Goal: Task Accomplishment & Management: Complete application form

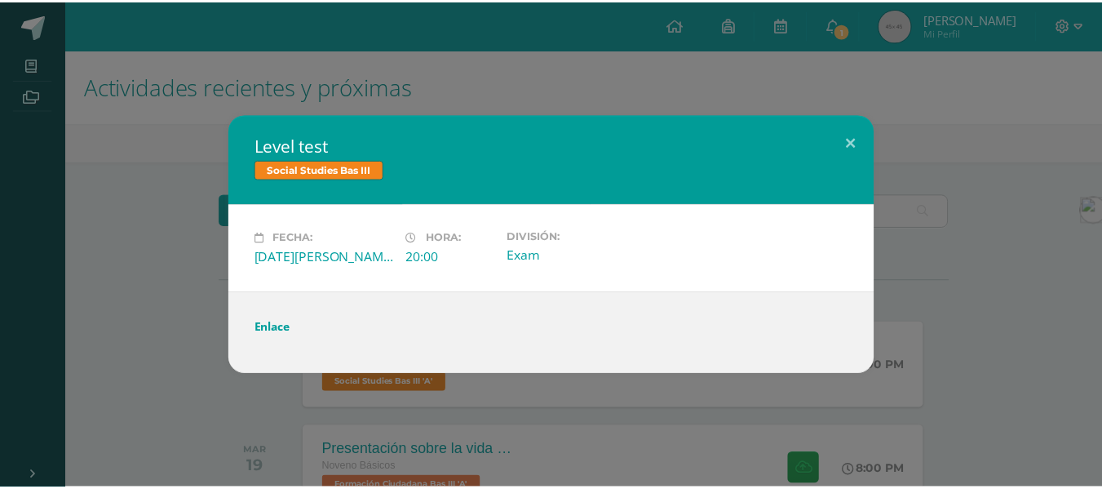
scroll to position [117, 0]
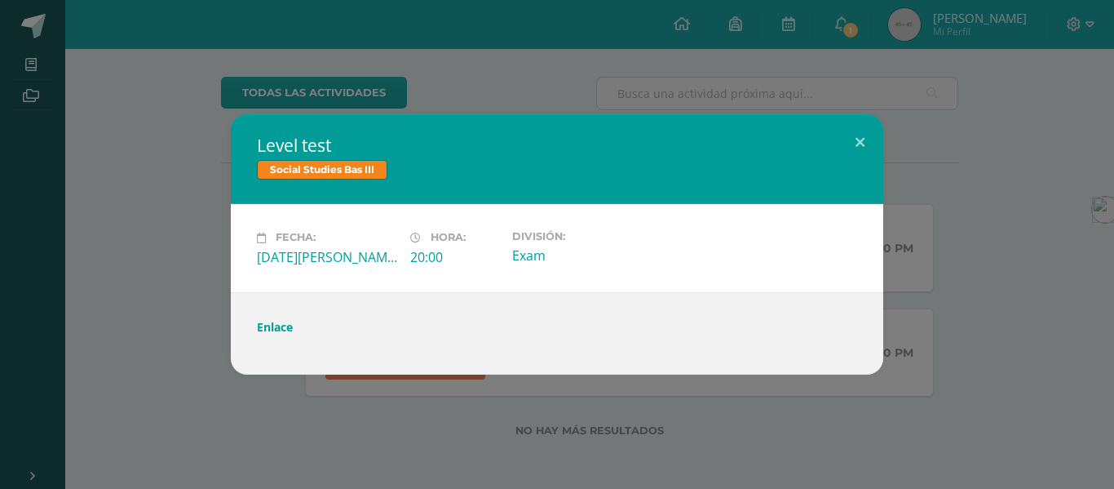
click at [206, 48] on div "Level test Social Studies Bas III Fecha: [DATE][PERSON_NAME] Hora: 20:00 Divisi…" at bounding box center [557, 244] width 1114 height 489
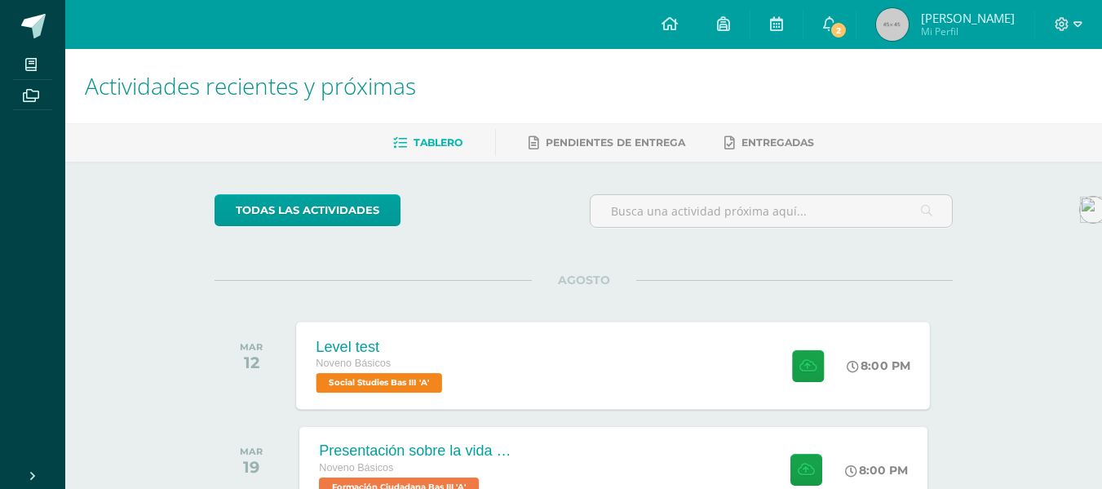
click at [498, 355] on div "Level test Noveno Básicos Social Studies Bas III 'A' 8:00 PM Level test Social …" at bounding box center [614, 364] width 634 height 87
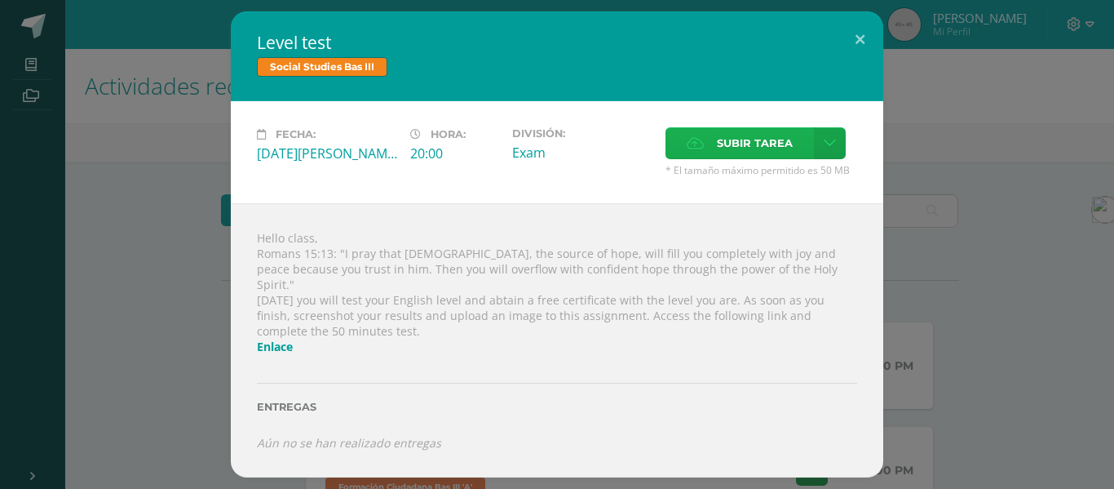
click at [777, 158] on span "Subir tarea" at bounding box center [755, 143] width 76 height 30
click at [0, 0] on input "Subir tarea" at bounding box center [0, 0] width 0 height 0
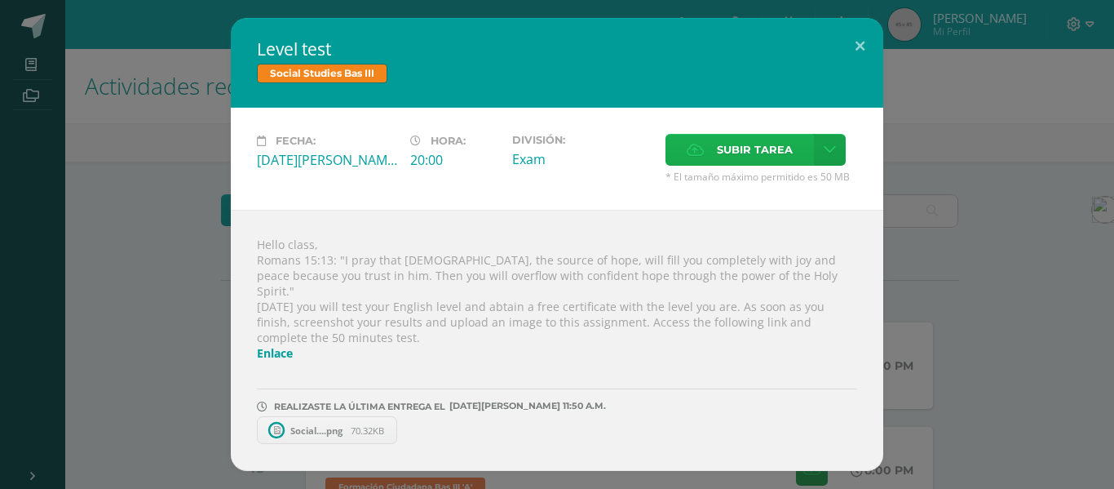
click at [716, 152] on label "Subir tarea" at bounding box center [740, 150] width 148 height 32
click at [0, 0] on input "Subir tarea" at bounding box center [0, 0] width 0 height 0
click at [743, 135] on div "Fecha: Martes 12 de Agosto Hora: 20:00 División: Exam" at bounding box center [557, 159] width 653 height 102
click at [733, 144] on span "Subir tarea" at bounding box center [755, 150] width 76 height 30
click at [0, 0] on input "Subir tarea" at bounding box center [0, 0] width 0 height 0
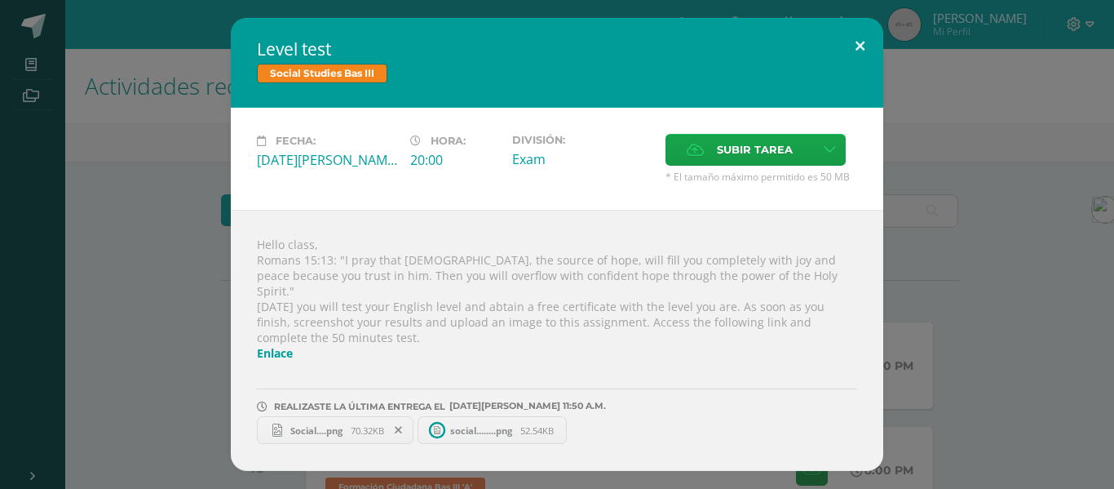
click at [855, 61] on button at bounding box center [860, 45] width 47 height 55
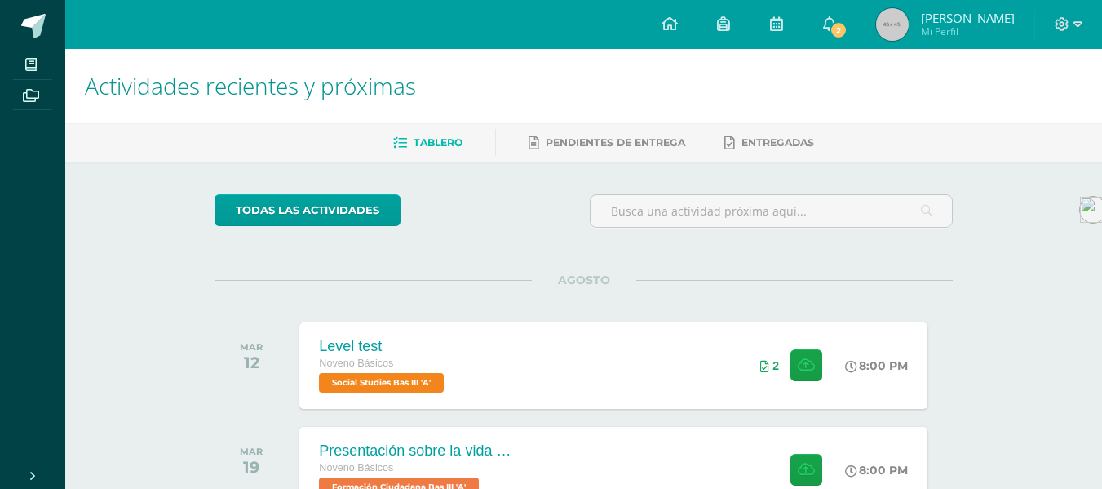
scroll to position [117, 0]
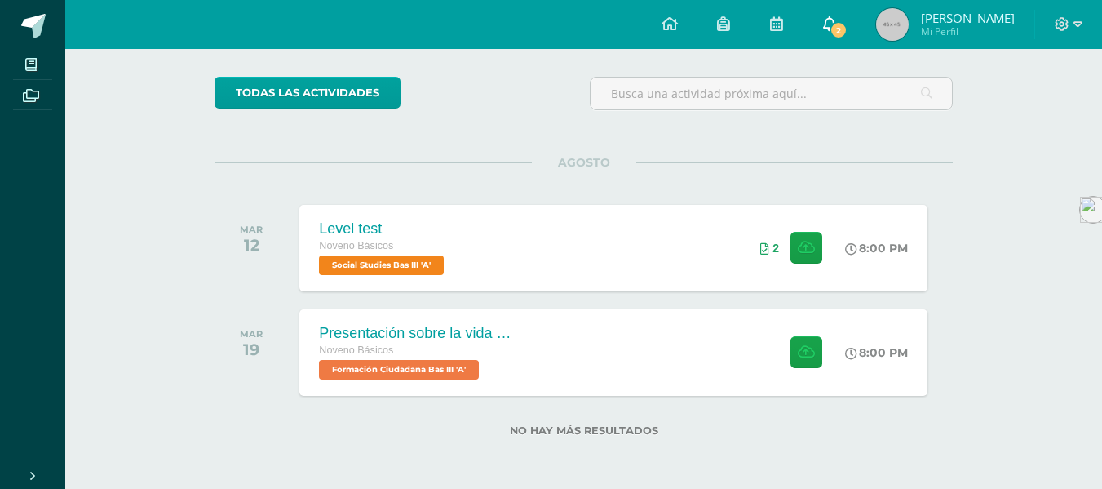
click at [856, 37] on link "2" at bounding box center [830, 24] width 52 height 49
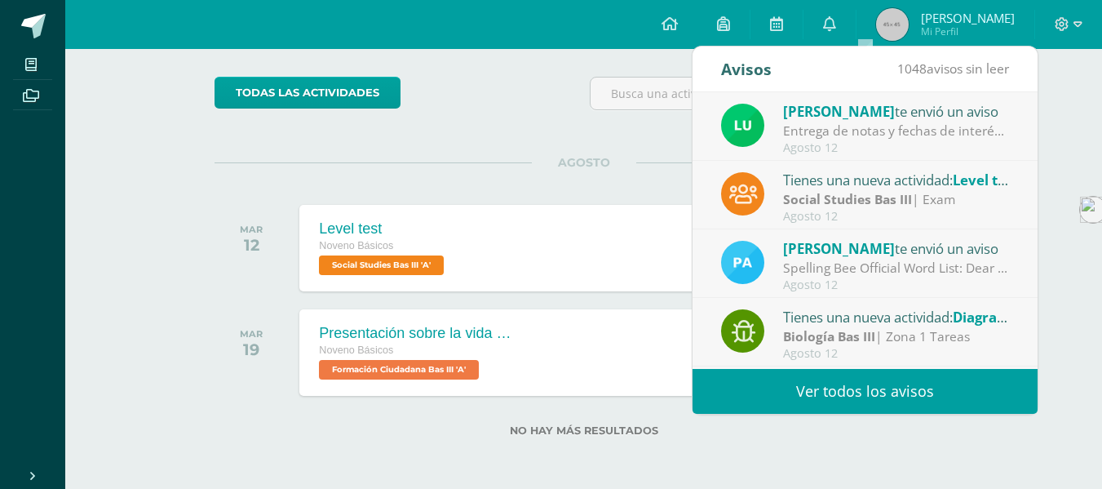
click at [519, 19] on div "Configuración Cerrar sesión José David Mi Perfil 2 0 Mis accesos directos Sitio…" at bounding box center [583, 24] width 1037 height 49
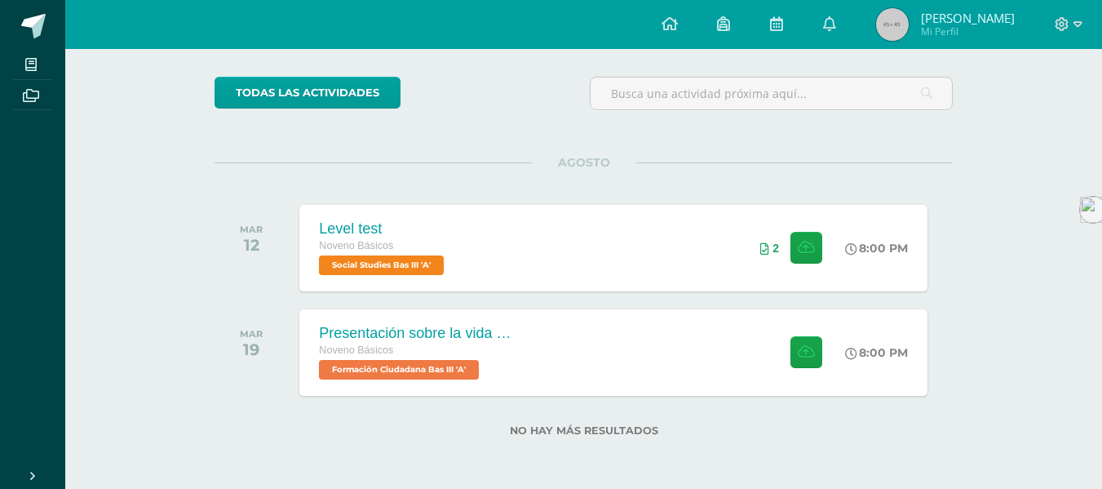
click at [563, 63] on div "todas las Actividades No tienes actividades Échale un vistazo a los demás perío…" at bounding box center [584, 266] width 804 height 445
